Goal: Information Seeking & Learning: Learn about a topic

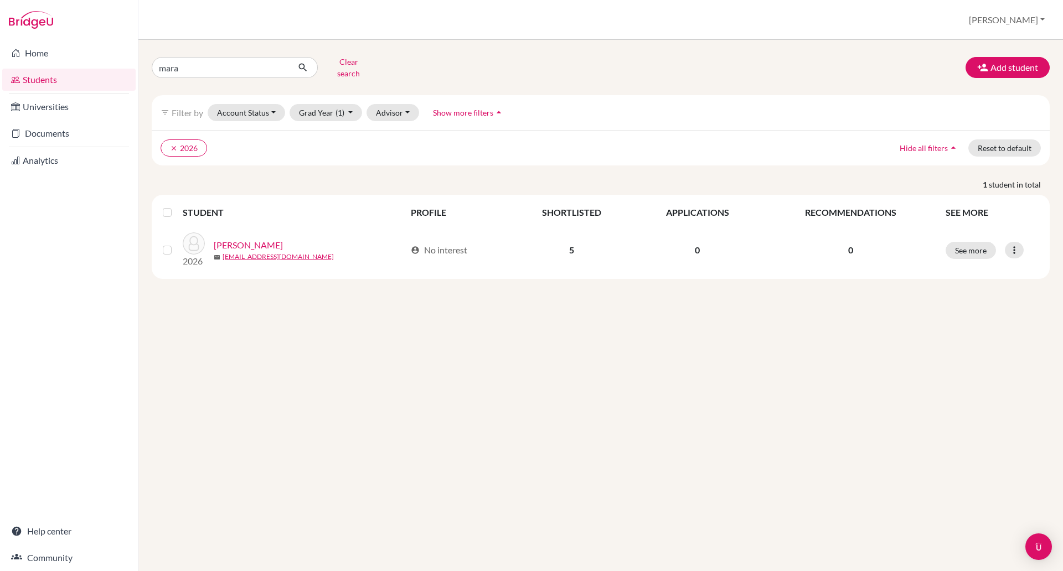
click button "submit" at bounding box center [302, 67] width 29 height 21
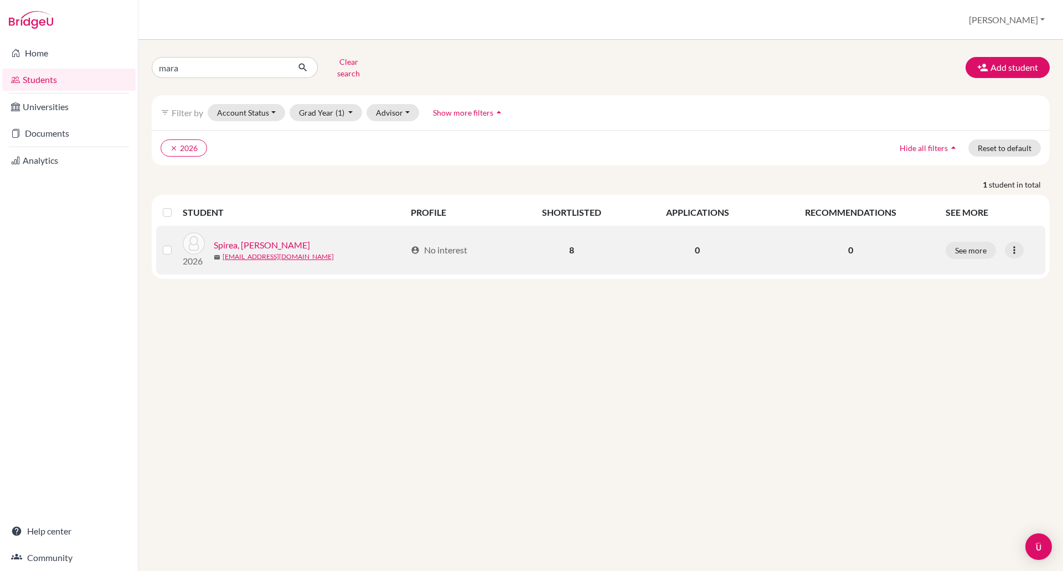
click at [261, 239] on link "Spirea, [PERSON_NAME]" at bounding box center [262, 245] width 96 height 13
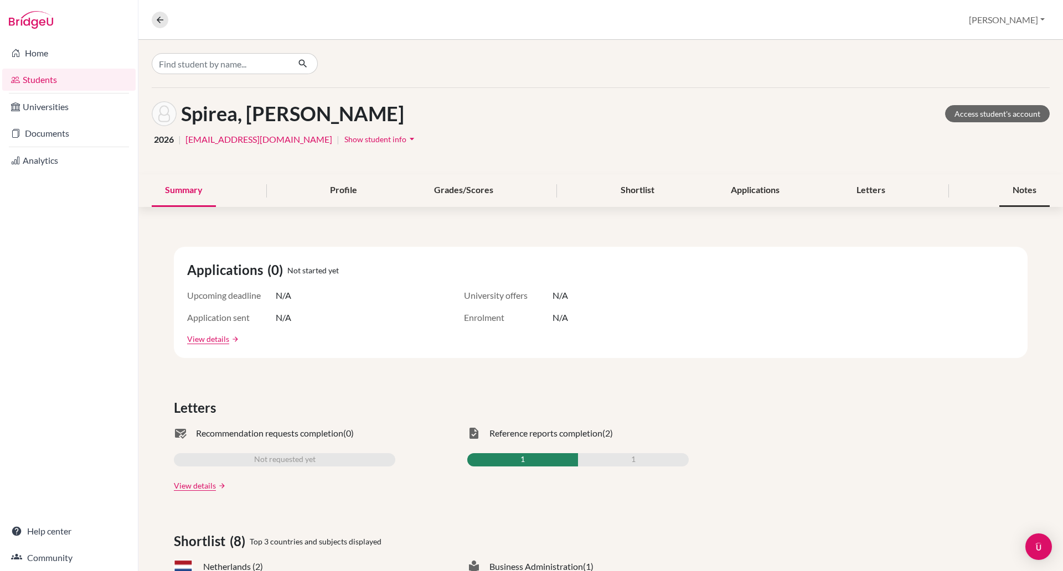
click at [1011, 190] on div "Notes" at bounding box center [1024, 190] width 50 height 33
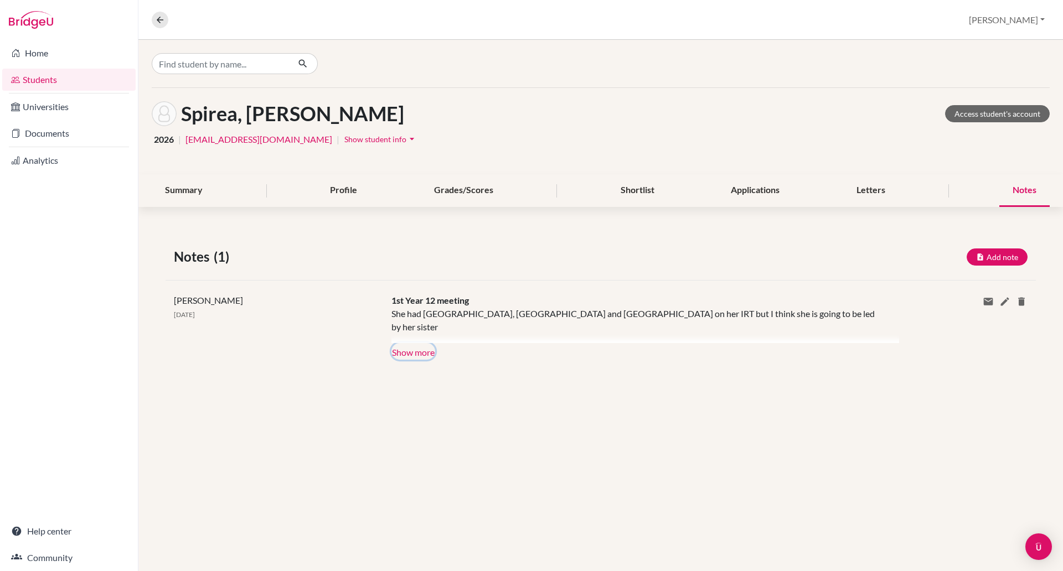
click at [426, 351] on button "Show more" at bounding box center [413, 351] width 44 height 17
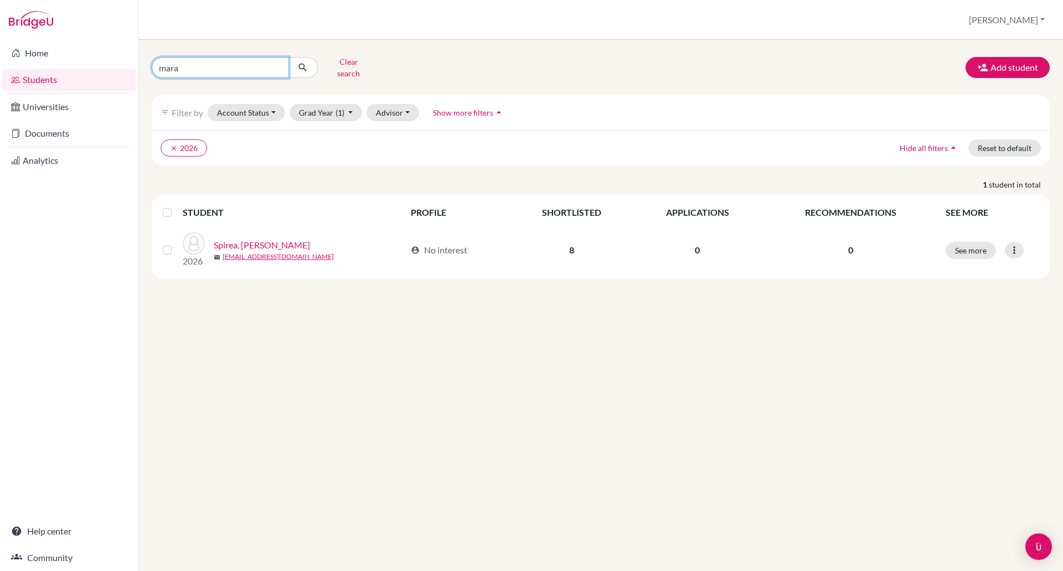
click at [195, 68] on input "mara" at bounding box center [220, 67] width 137 height 21
type input "m"
type input "[PERSON_NAME]"
click button "submit" at bounding box center [302, 67] width 29 height 21
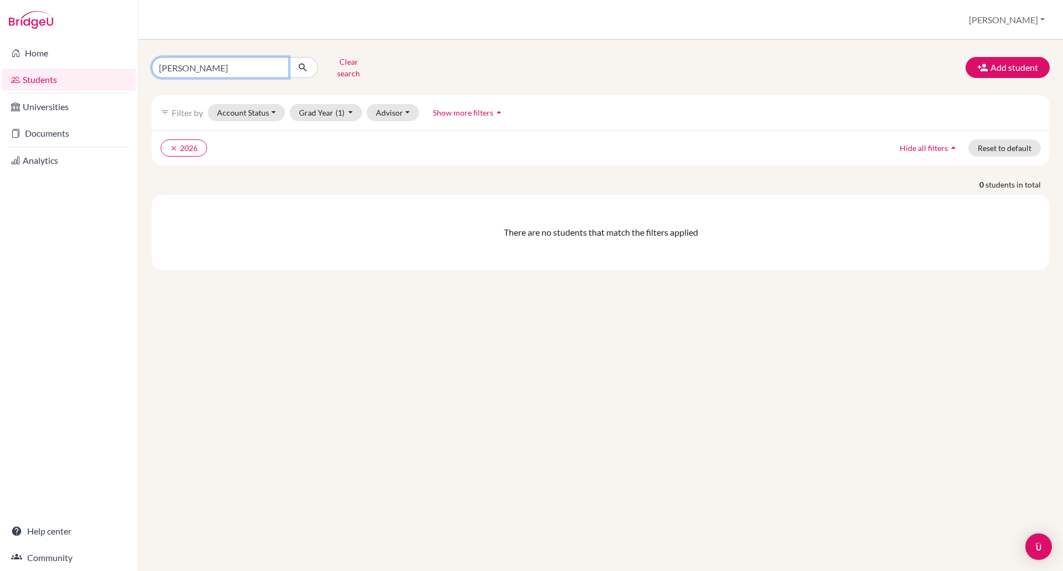
click at [174, 63] on input "[PERSON_NAME]" at bounding box center [220, 67] width 137 height 21
type input "[PERSON_NAME]"
click button "submit" at bounding box center [302, 67] width 29 height 21
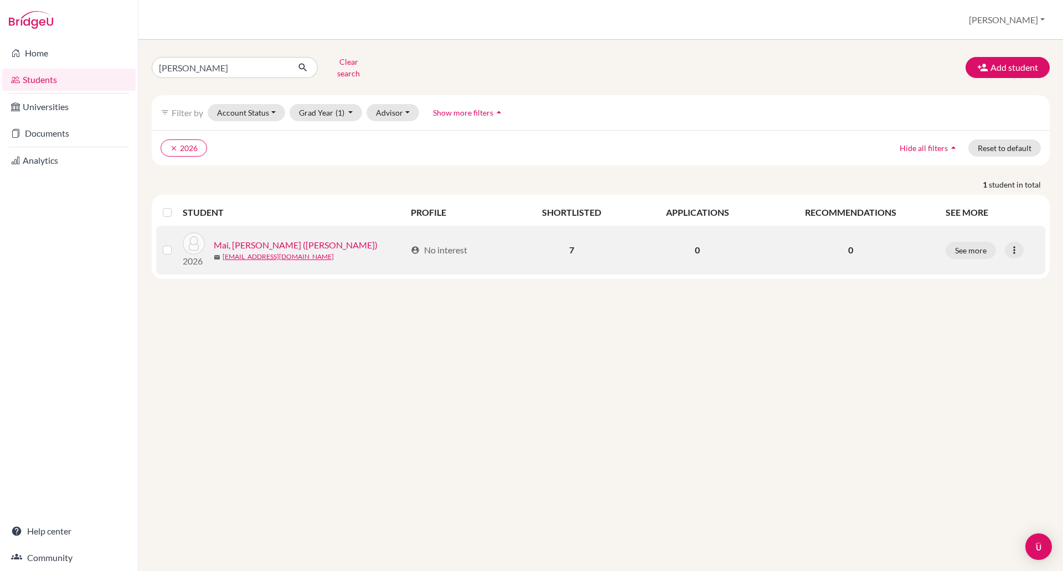
click at [282, 239] on link "Mai, [PERSON_NAME] ([PERSON_NAME])" at bounding box center [296, 245] width 164 height 13
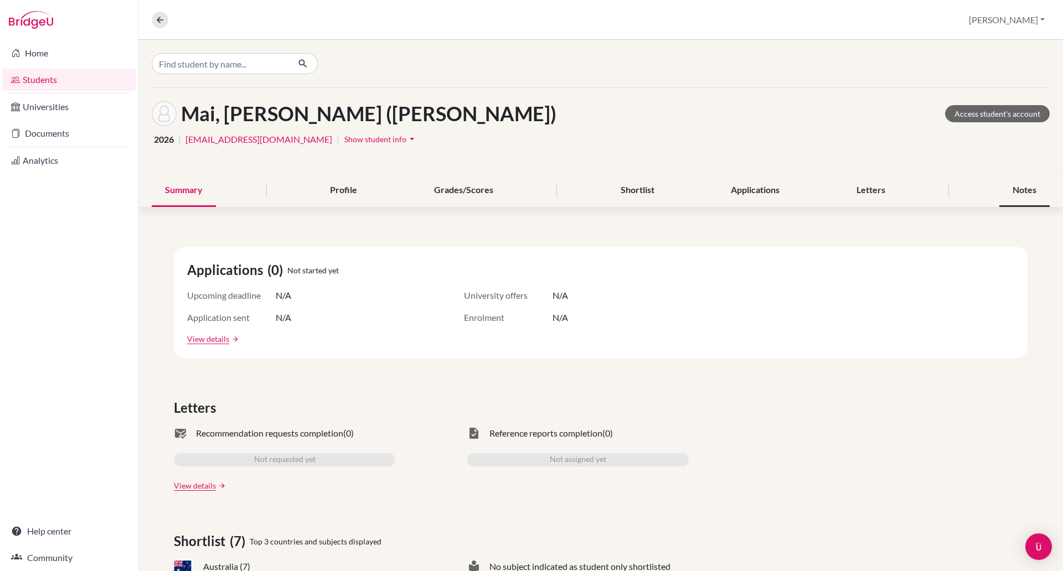
click at [1003, 188] on div "Notes" at bounding box center [1024, 190] width 50 height 33
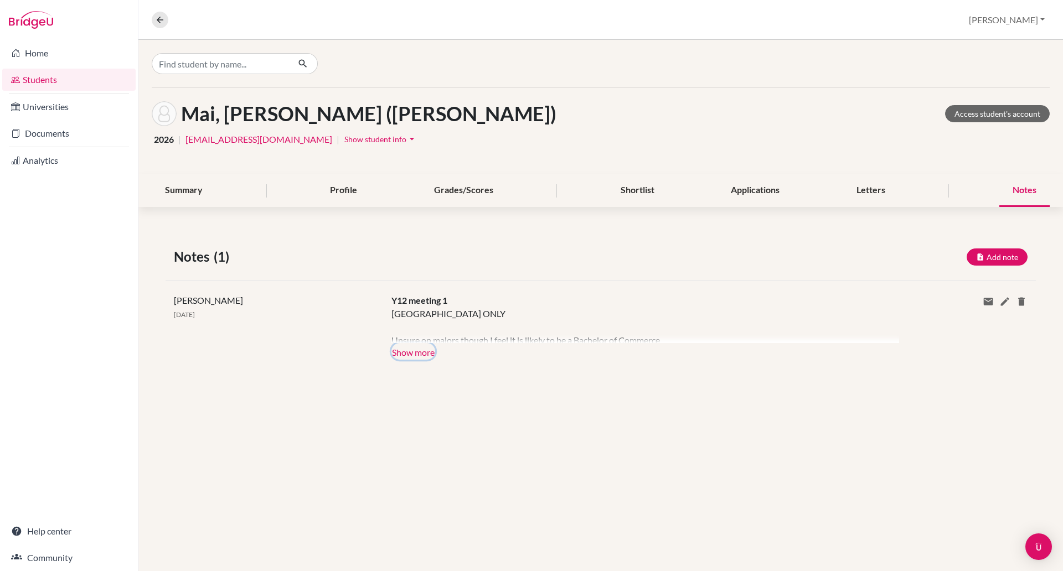
click at [411, 350] on button "Show more" at bounding box center [413, 351] width 44 height 17
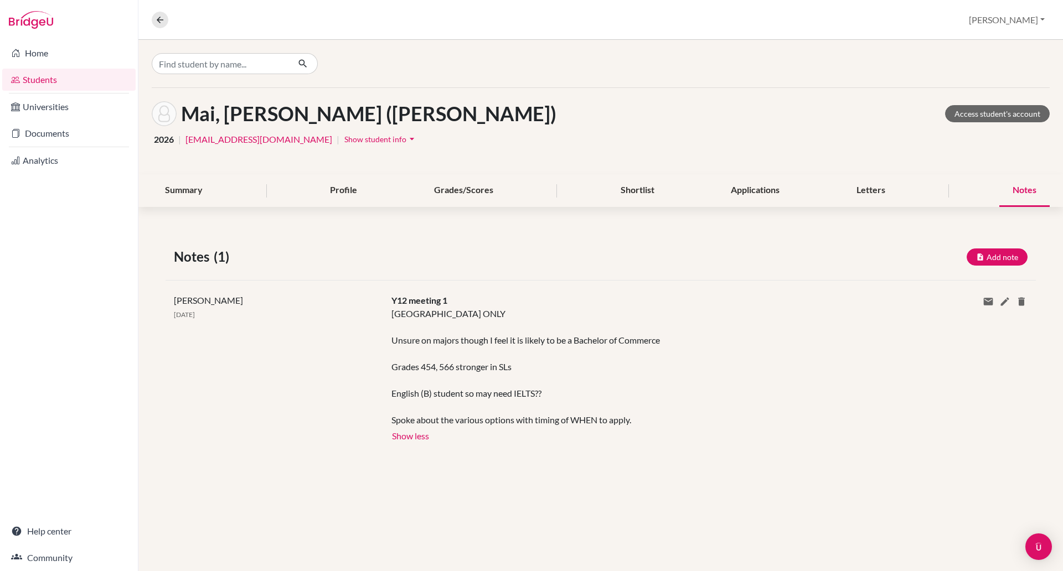
click at [885, 71] on div at bounding box center [600, 64] width 925 height 48
